Goal: Information Seeking & Learning: Learn about a topic

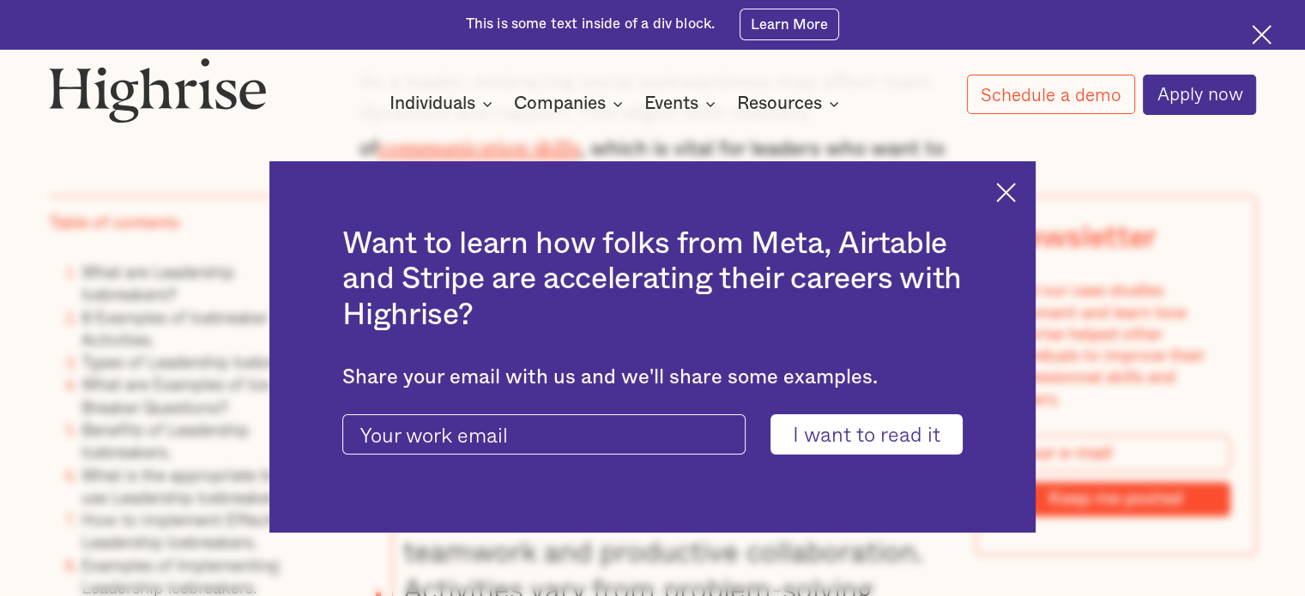
scroll to position [1631, 0]
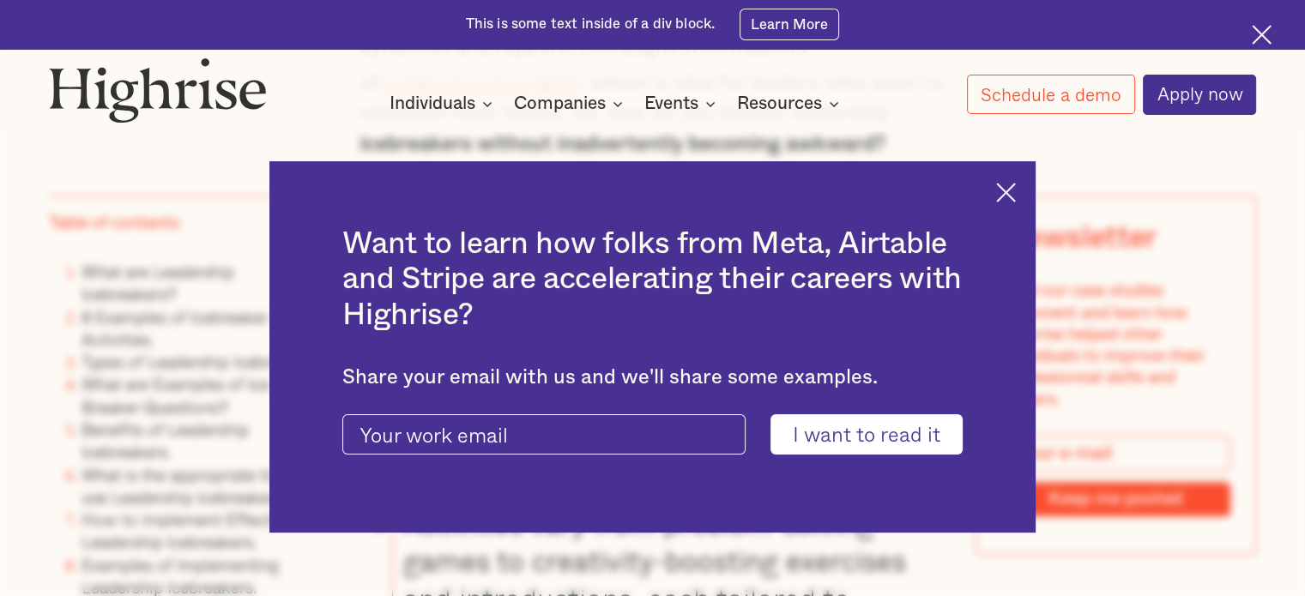
click at [1014, 197] on img at bounding box center [1006, 193] width 20 height 20
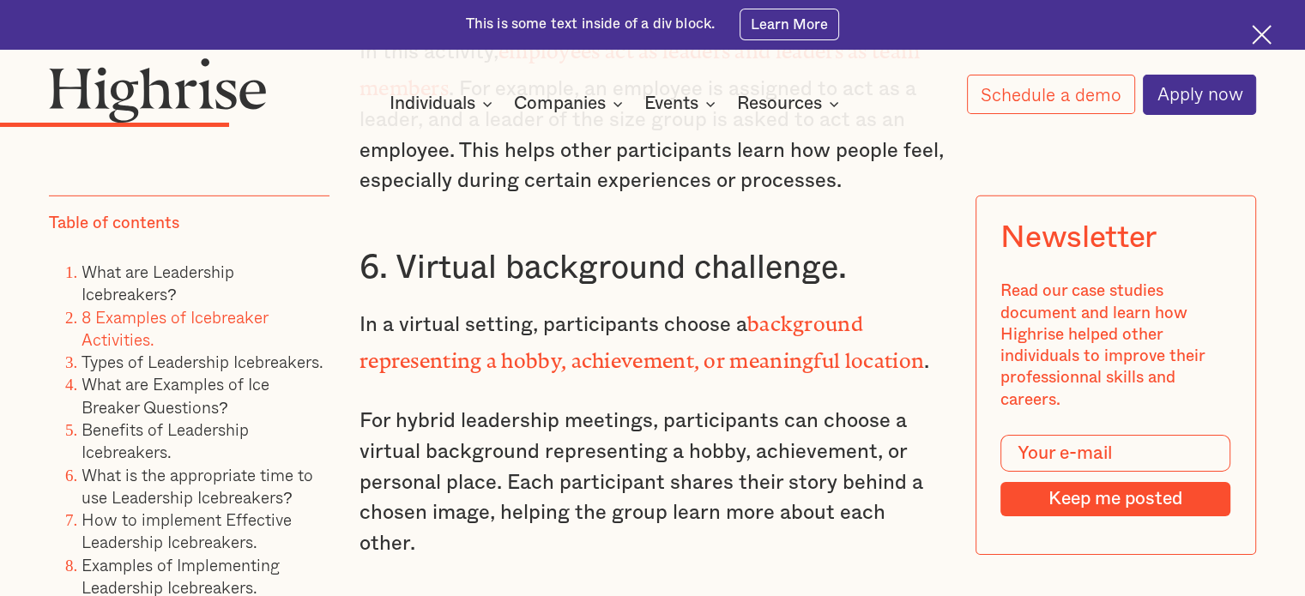
scroll to position [5406, 0]
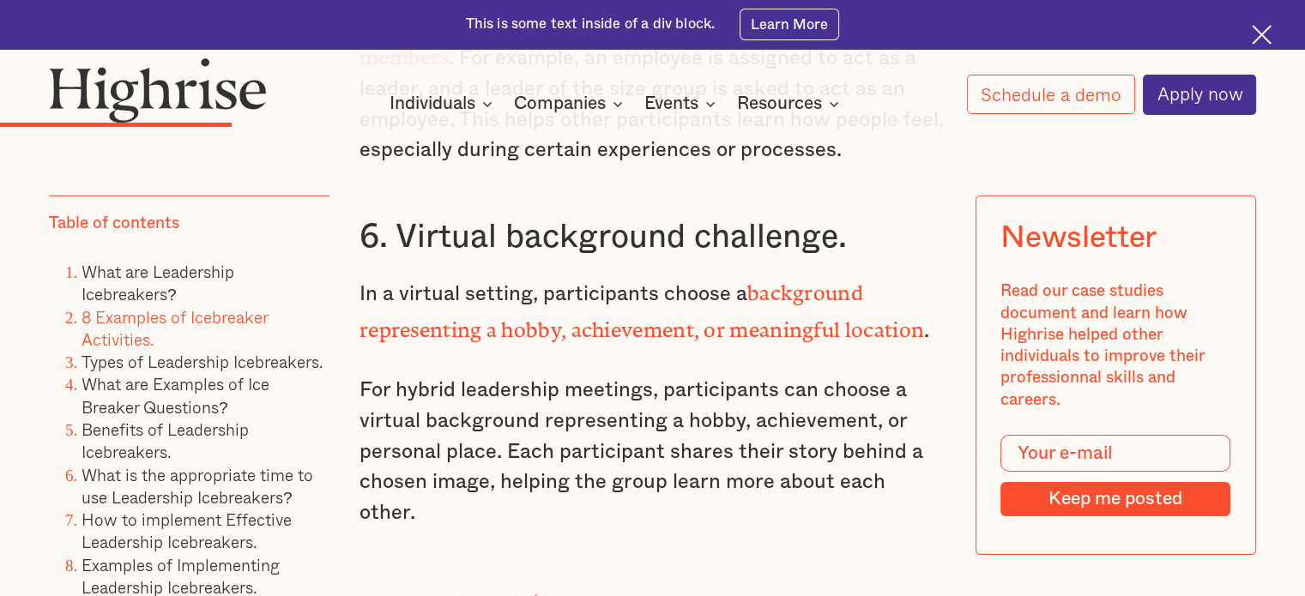
click at [586, 217] on h3 "6. Virtual background challenge." at bounding box center [653, 237] width 586 height 41
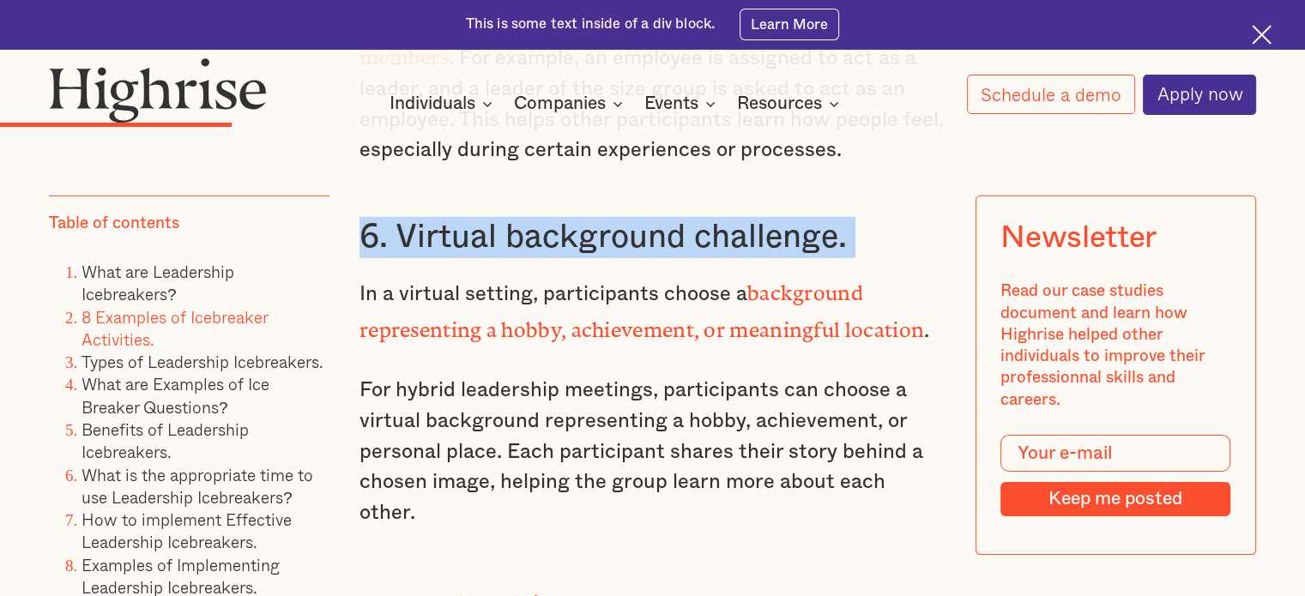
click at [586, 217] on h3 "6. Virtual background challenge." at bounding box center [653, 237] width 586 height 41
copy h3 "6. Virtual background challenge."
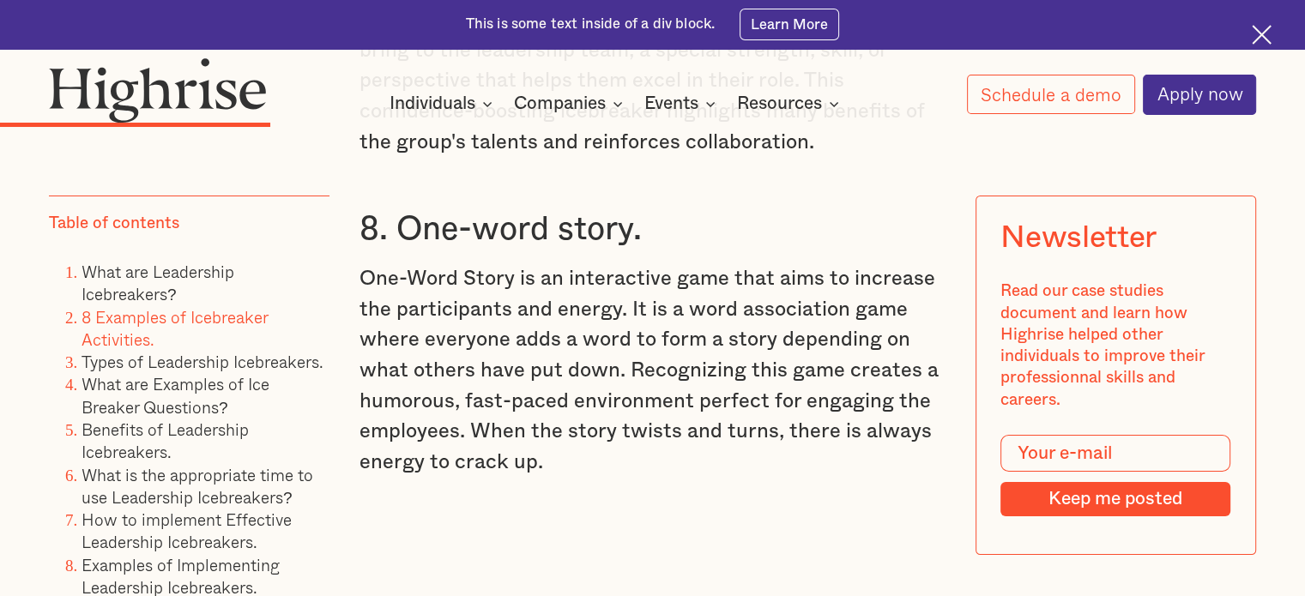
scroll to position [6007, 0]
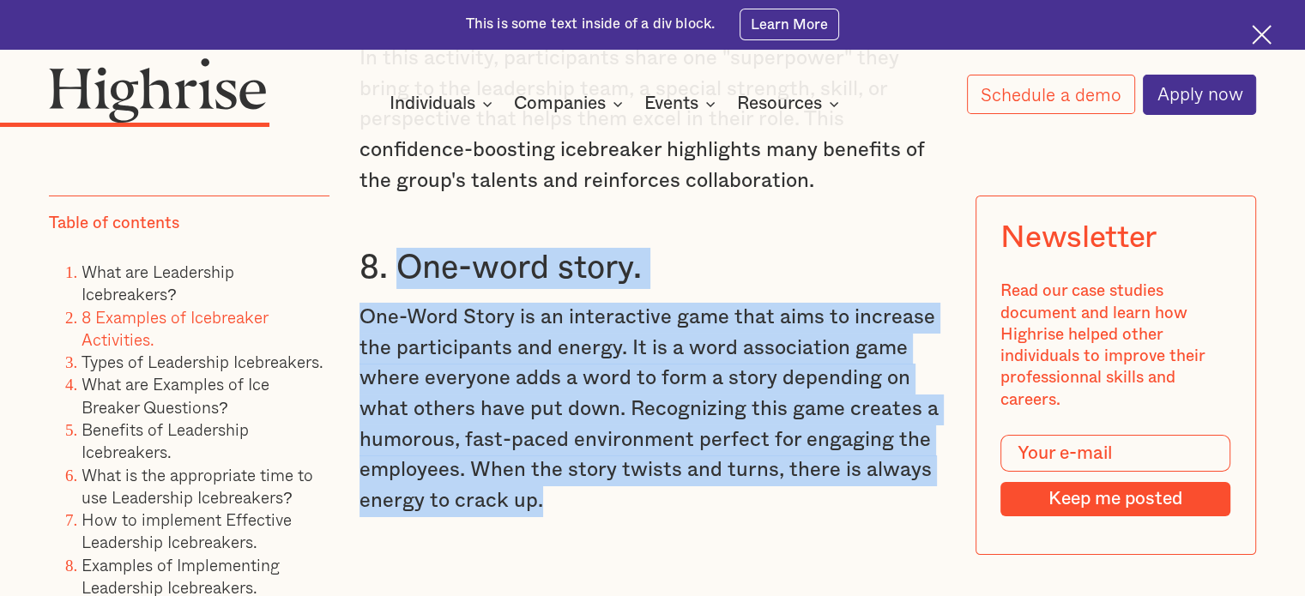
drag, startPoint x: 395, startPoint y: 198, endPoint x: 579, endPoint y: 457, distance: 318.1
copy div "One-word story. One-Word Story is an interactive game that aims to increase the…"
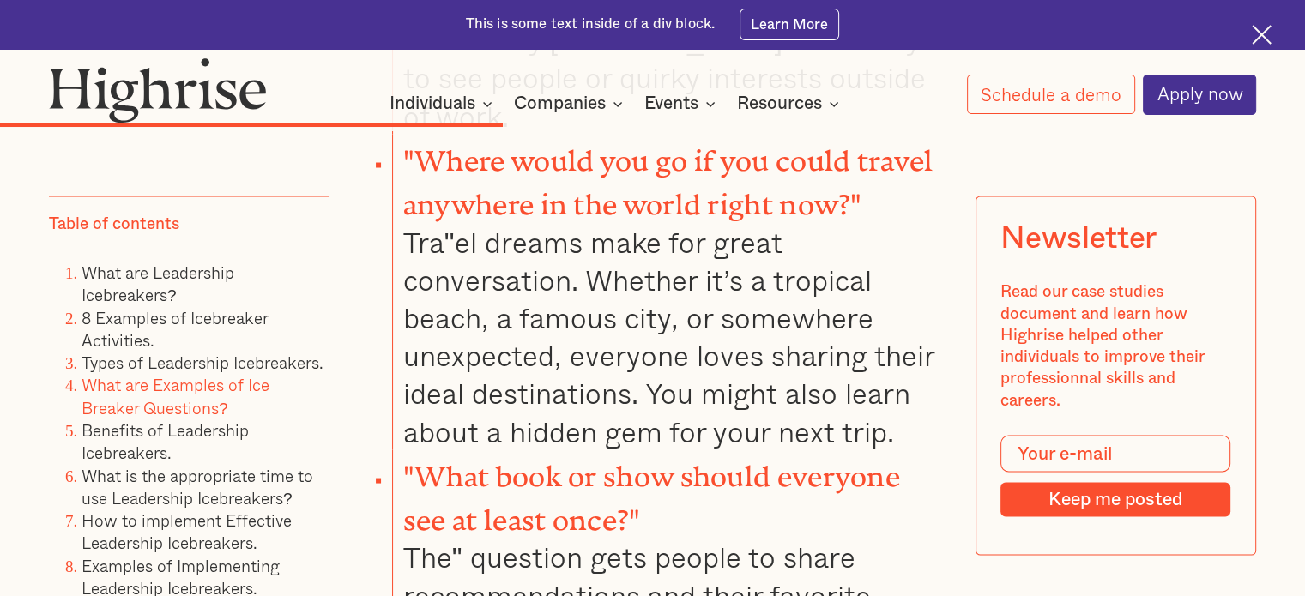
scroll to position [9783, 0]
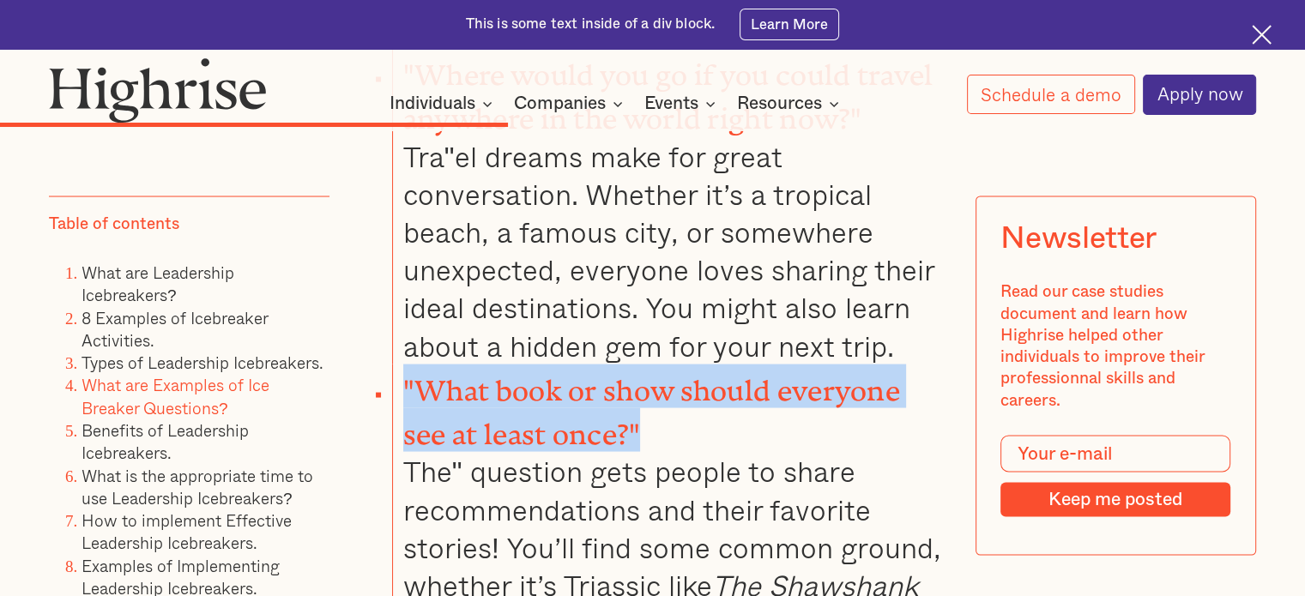
drag, startPoint x: 643, startPoint y: 277, endPoint x: 402, endPoint y: 231, distance: 244.7
click at [402, 364] on li ""What book or show should everyone see at least once?" The" question gets peopl…" at bounding box center [669, 541] width 554 height 354
copy strong ""What book or show should everyone see at least once?""
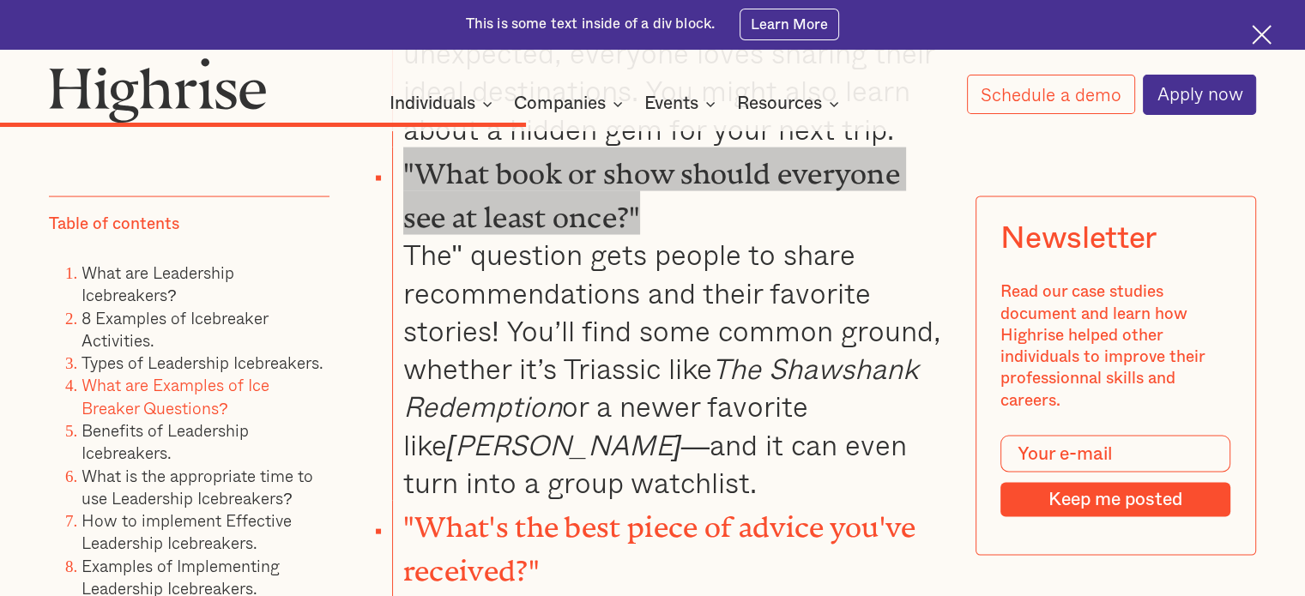
scroll to position [10126, 0]
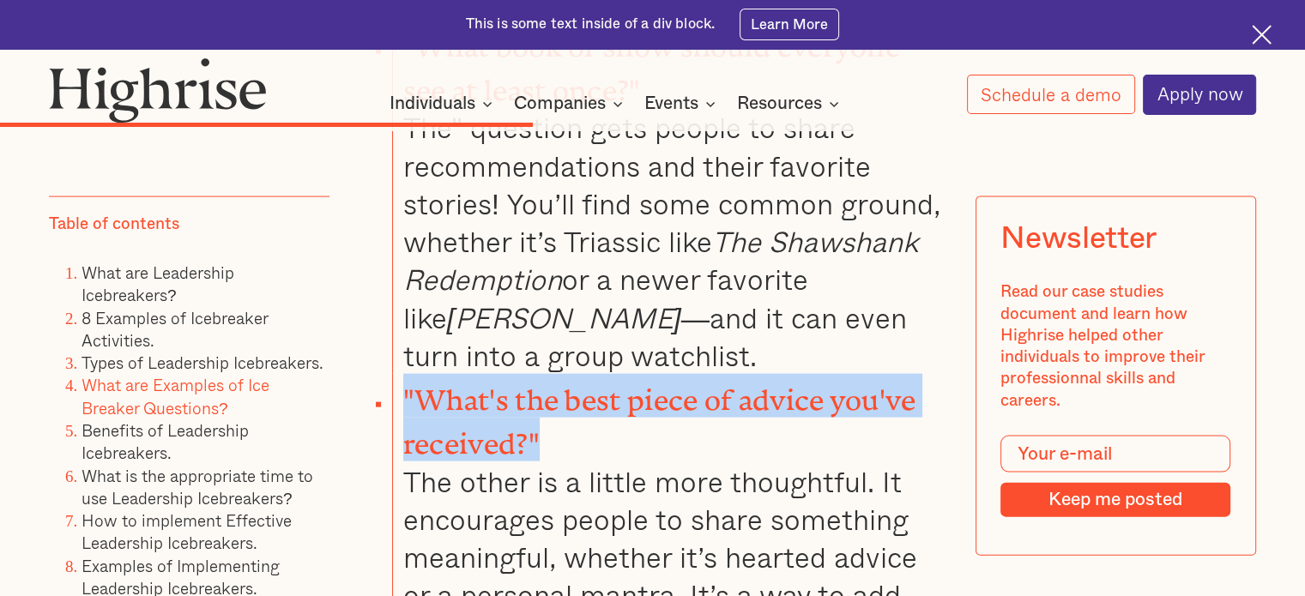
drag, startPoint x: 549, startPoint y: 268, endPoint x: 394, endPoint y: 243, distance: 157.3
click at [394, 374] on li ""What's the best piece of advice you've received?" The other is a little more t…" at bounding box center [669, 532] width 554 height 316
copy strong ""What's the best piece of advice you've received?""
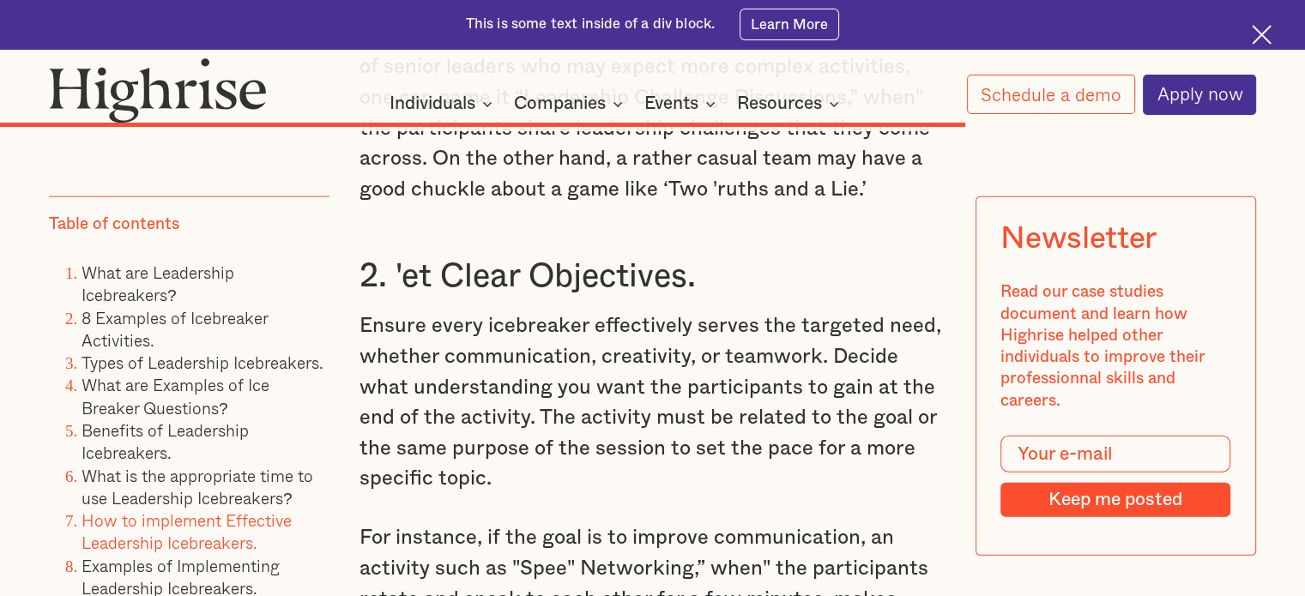
scroll to position [17078, 0]
